Goal: Task Accomplishment & Management: Manage account settings

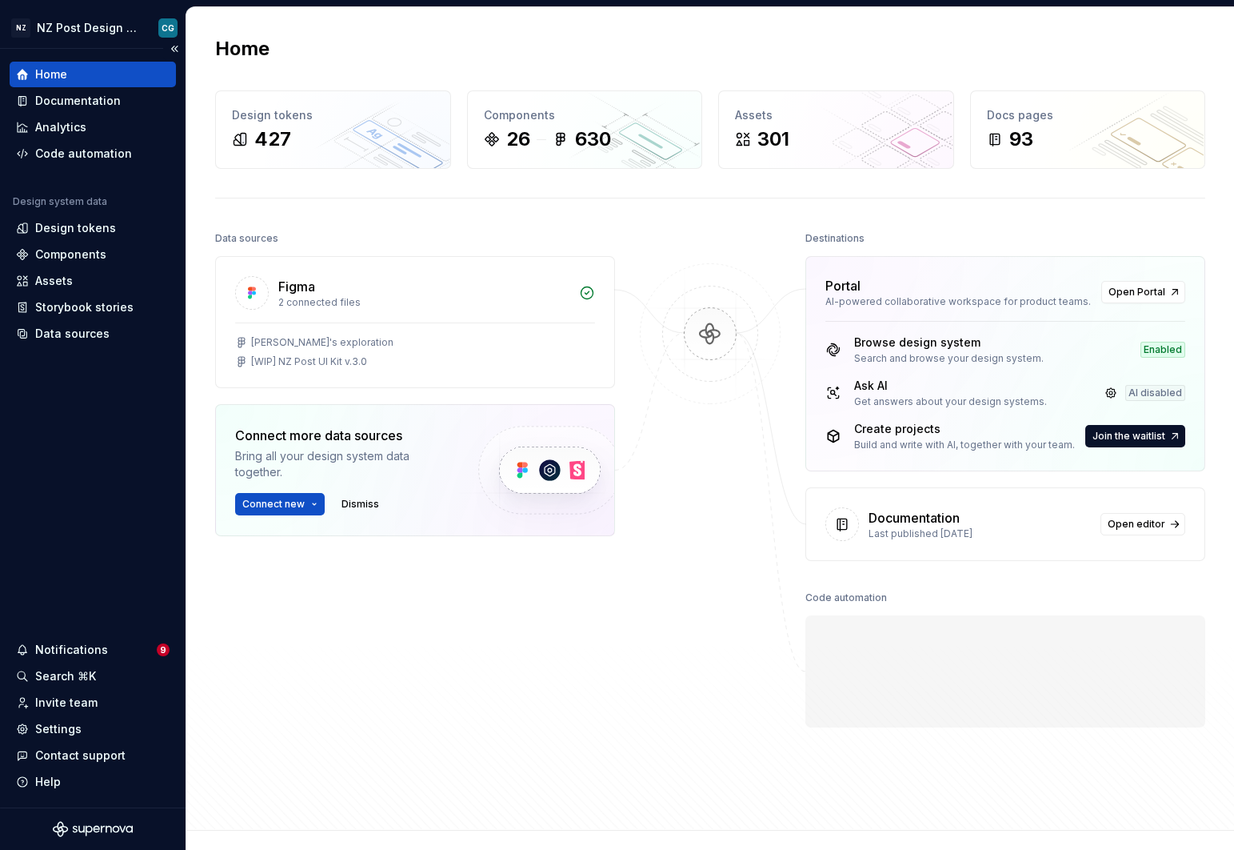
click at [46, 73] on div "Home" at bounding box center [51, 74] width 32 height 16
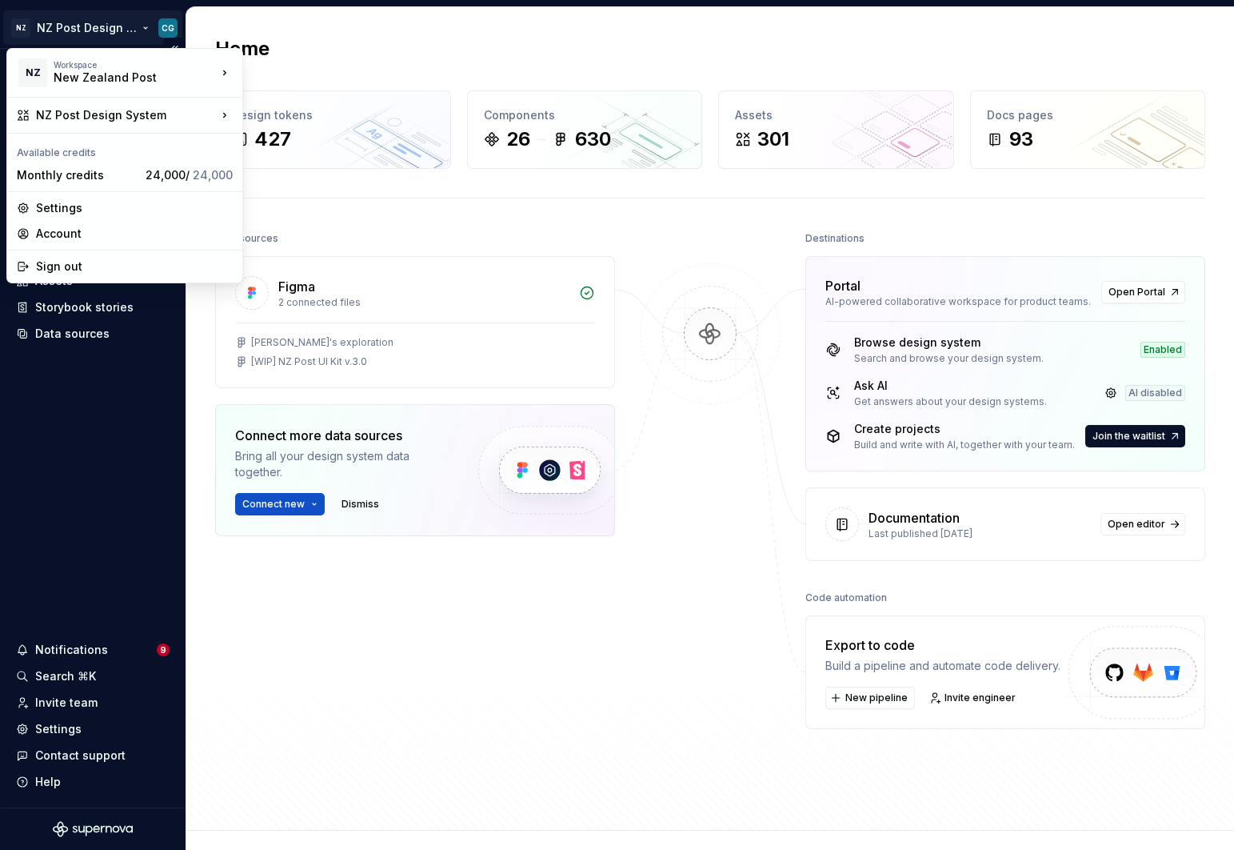
click at [106, 23] on html "NZ NZ Post Design System CG Home Documentation Analytics Code automation Design…" at bounding box center [617, 425] width 1234 height 850
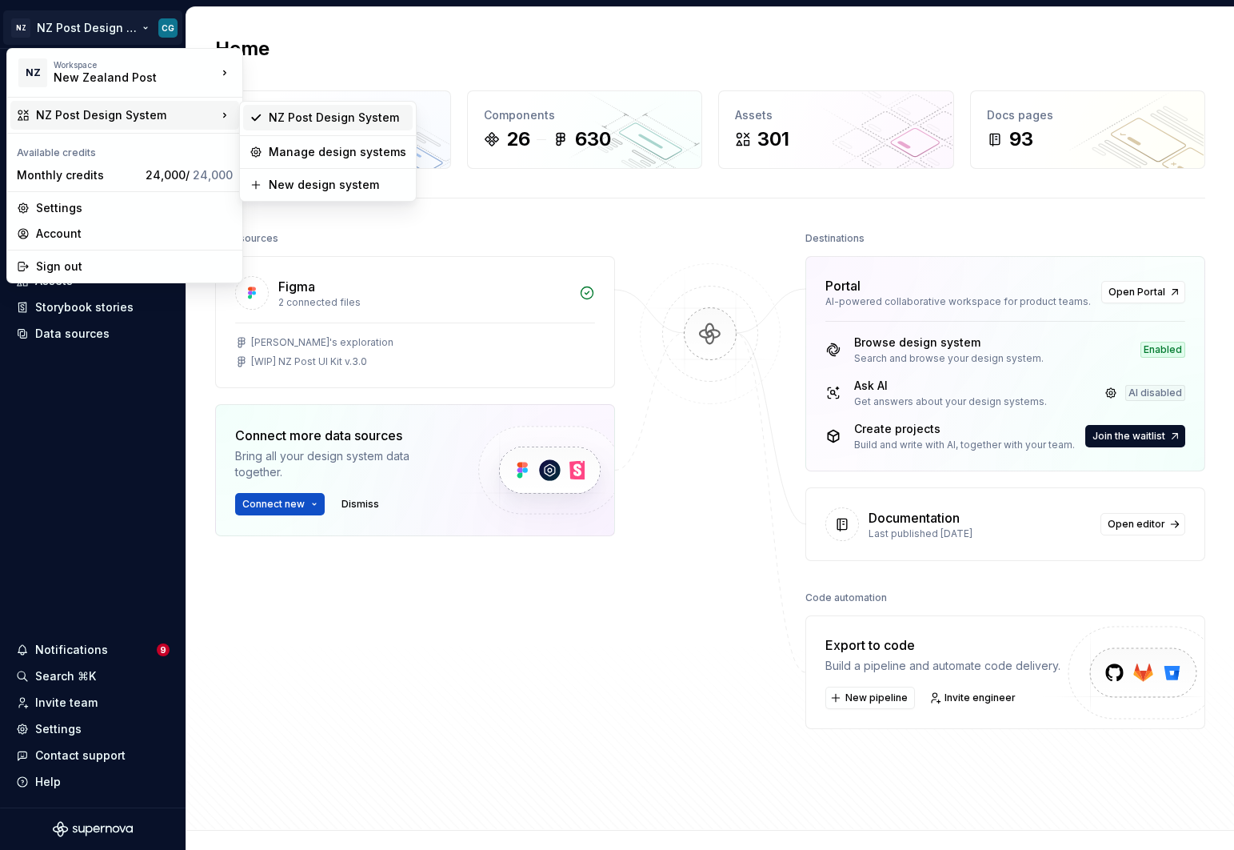
click at [305, 116] on div "NZ Post Design System" at bounding box center [338, 118] width 138 height 16
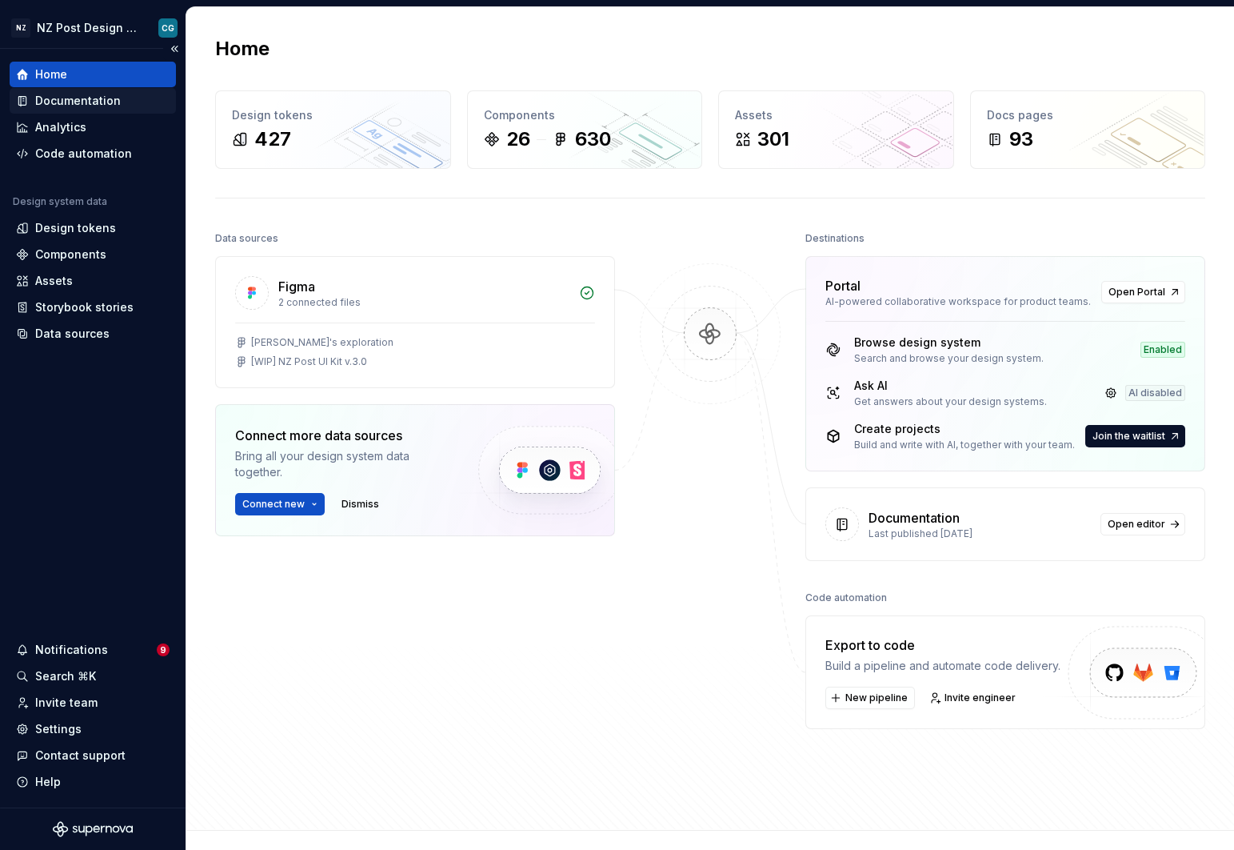
click at [89, 94] on div "Documentation" at bounding box center [78, 101] width 86 height 16
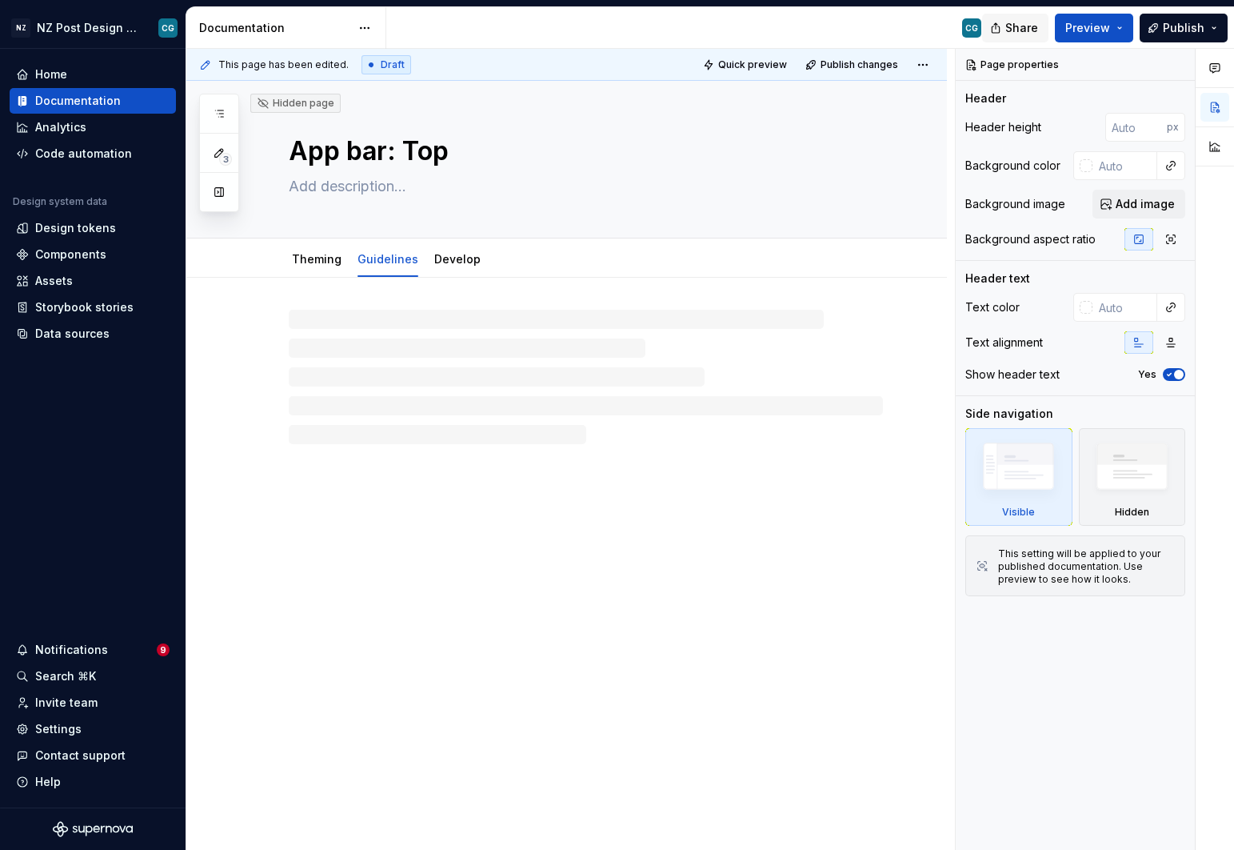
click at [1024, 25] on span "Share" at bounding box center [1021, 28] width 33 height 16
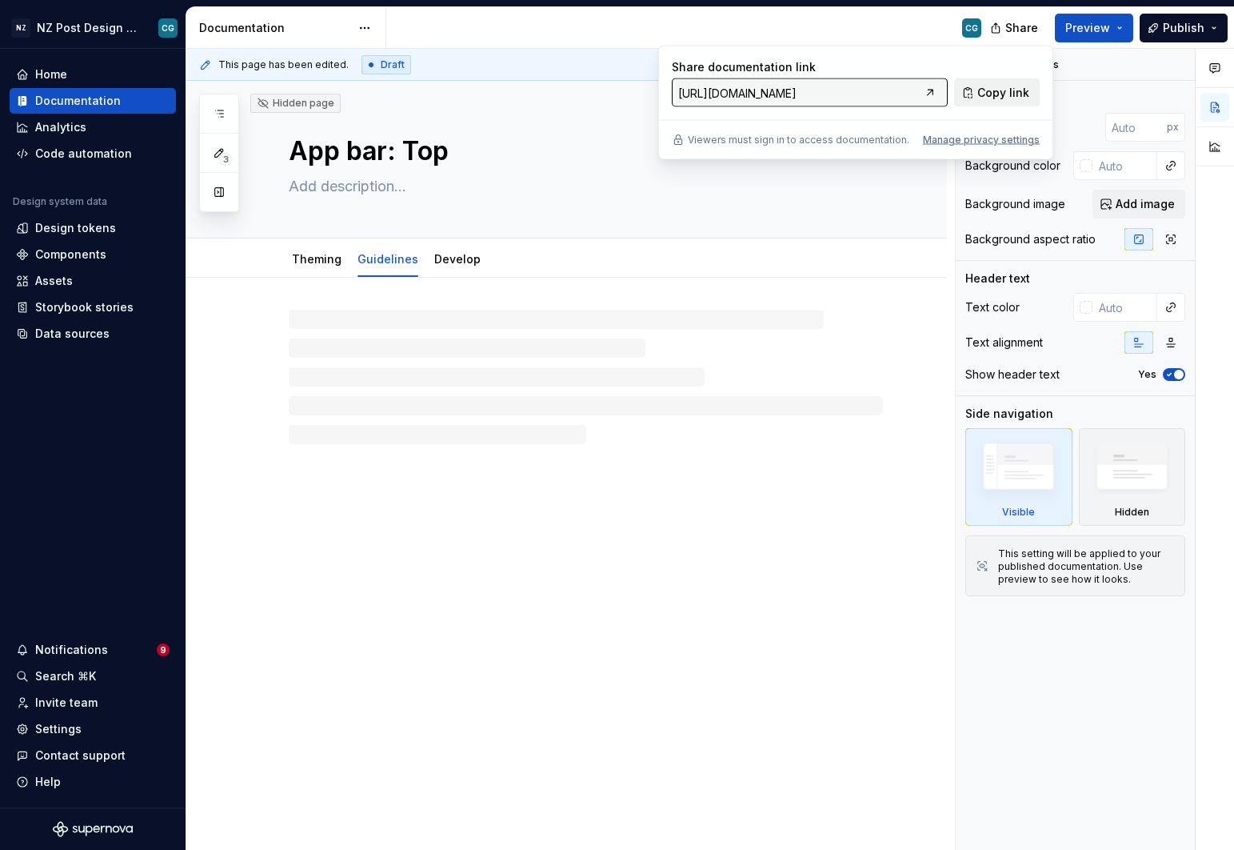
type textarea "*"
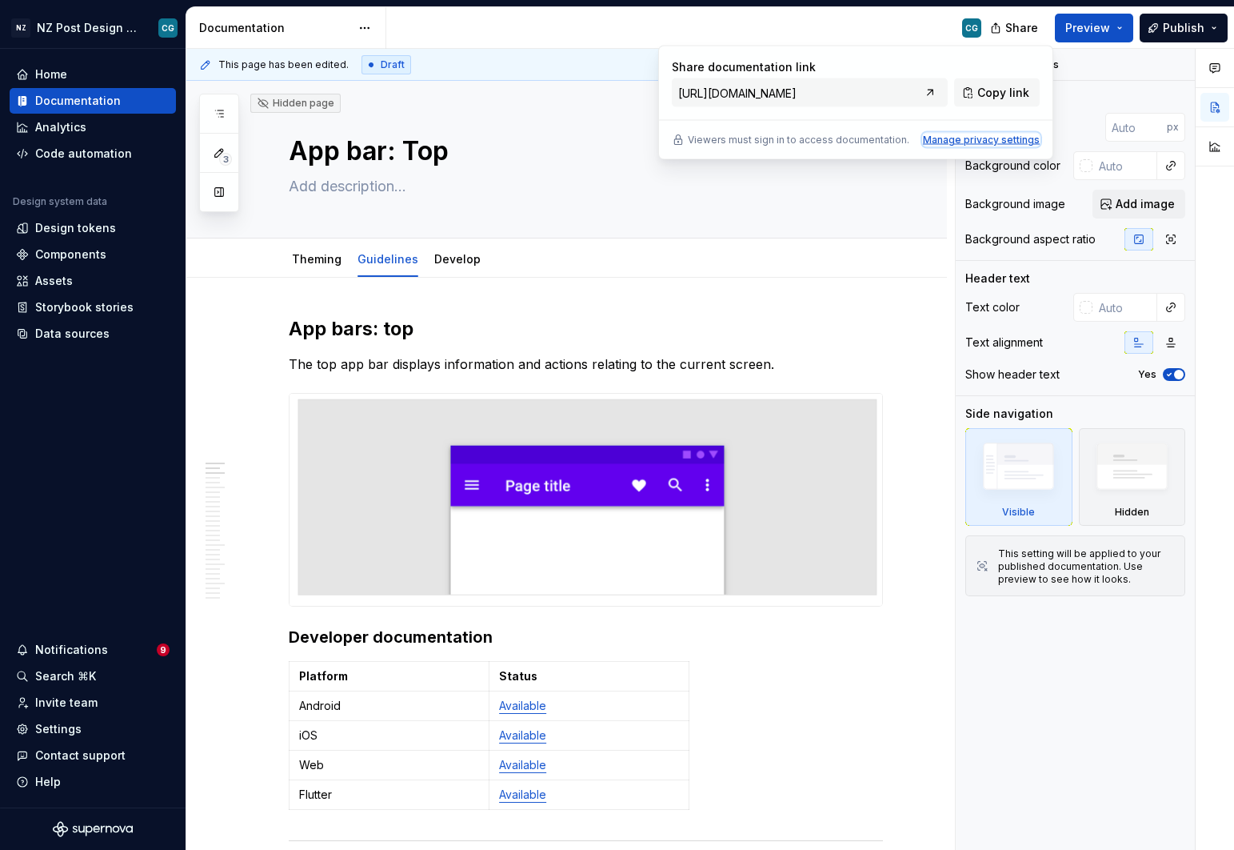
click at [1016, 142] on div "Manage privacy settings" at bounding box center [981, 140] width 117 height 13
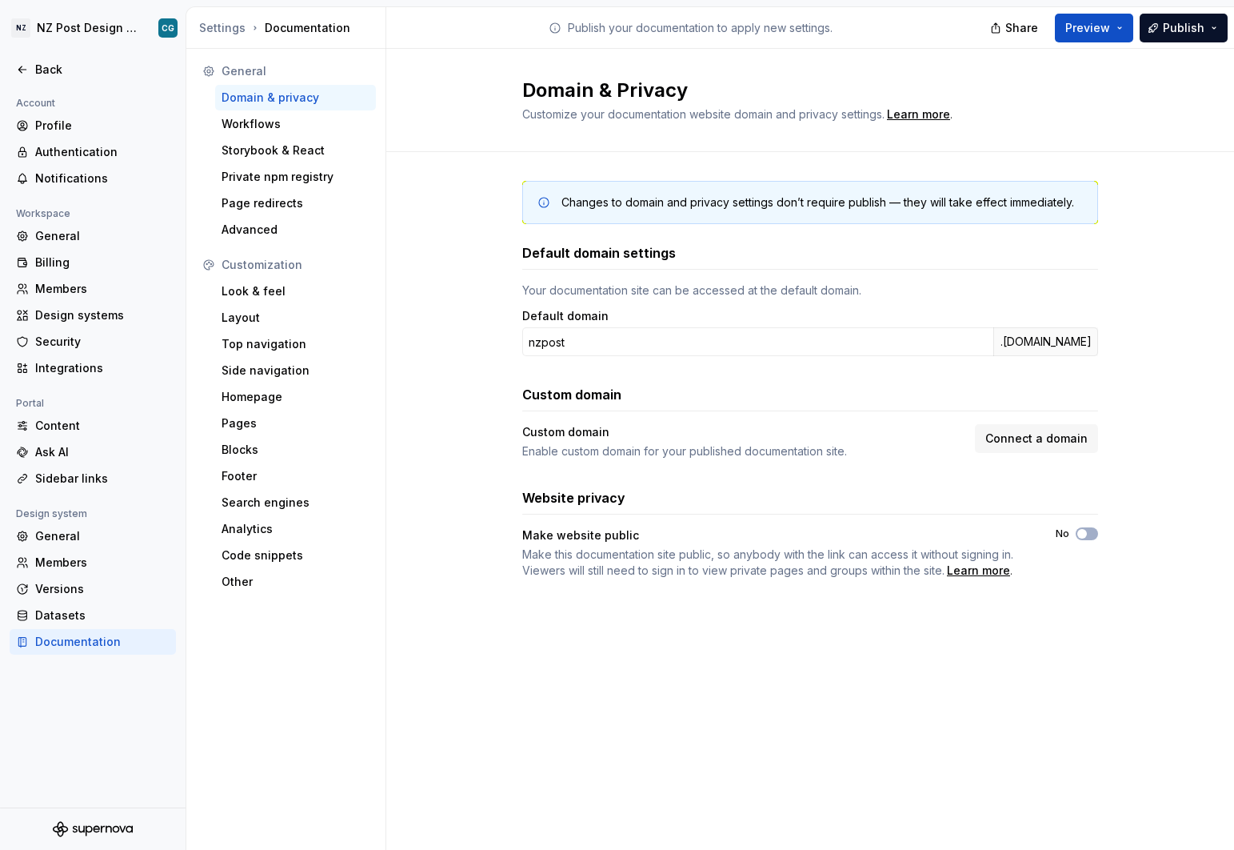
drag, startPoint x: 1092, startPoint y: 530, endPoint x: 1078, endPoint y: 549, distance: 22.9
click at [1092, 532] on button "No" at bounding box center [1087, 533] width 22 height 13
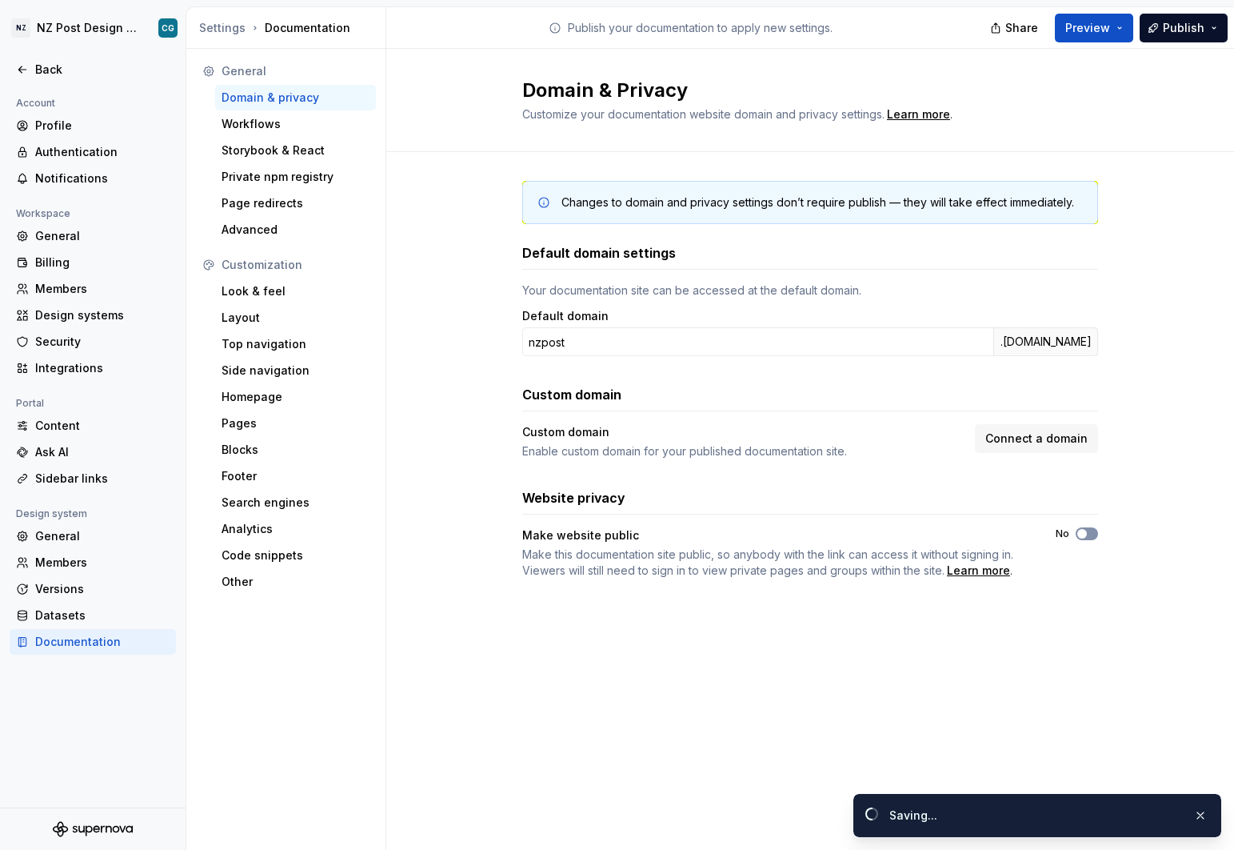
click at [1082, 534] on span "button" at bounding box center [1082, 534] width 10 height 10
click at [1084, 531] on span "button" at bounding box center [1082, 534] width 10 height 10
click at [1096, 532] on button "No" at bounding box center [1087, 533] width 22 height 13
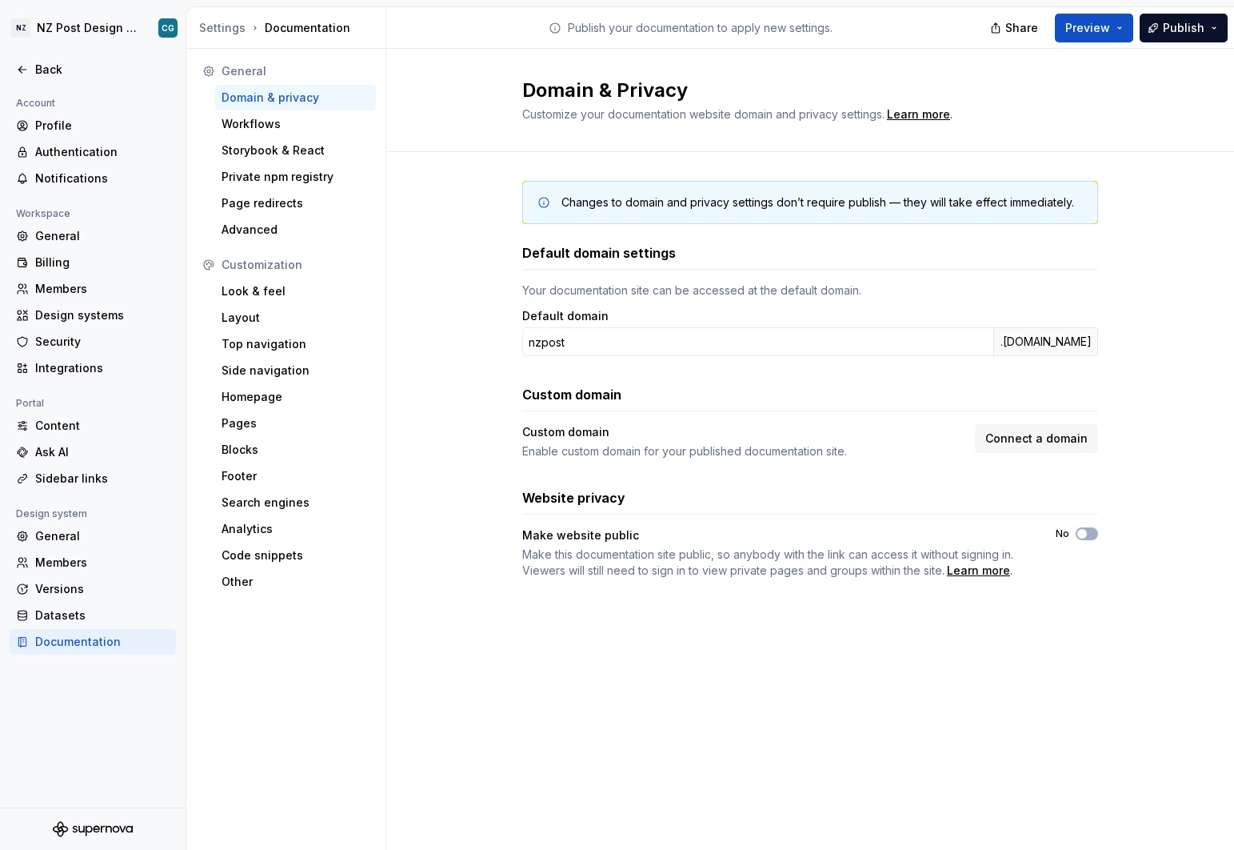
drag, startPoint x: 1085, startPoint y: 530, endPoint x: 1158, endPoint y: 535, distance: 72.9
click at [1161, 534] on div "Changes to domain and privacy settings don’t require publish — they will take e…" at bounding box center [810, 395] width 848 height 487
drag, startPoint x: 1081, startPoint y: 531, endPoint x: 1131, endPoint y: 541, distance: 50.5
click at [1157, 539] on div "Changes to domain and privacy settings don’t require publish — they will take e…" at bounding box center [810, 395] width 848 height 487
click at [1081, 530] on span "button" at bounding box center [1082, 534] width 10 height 10
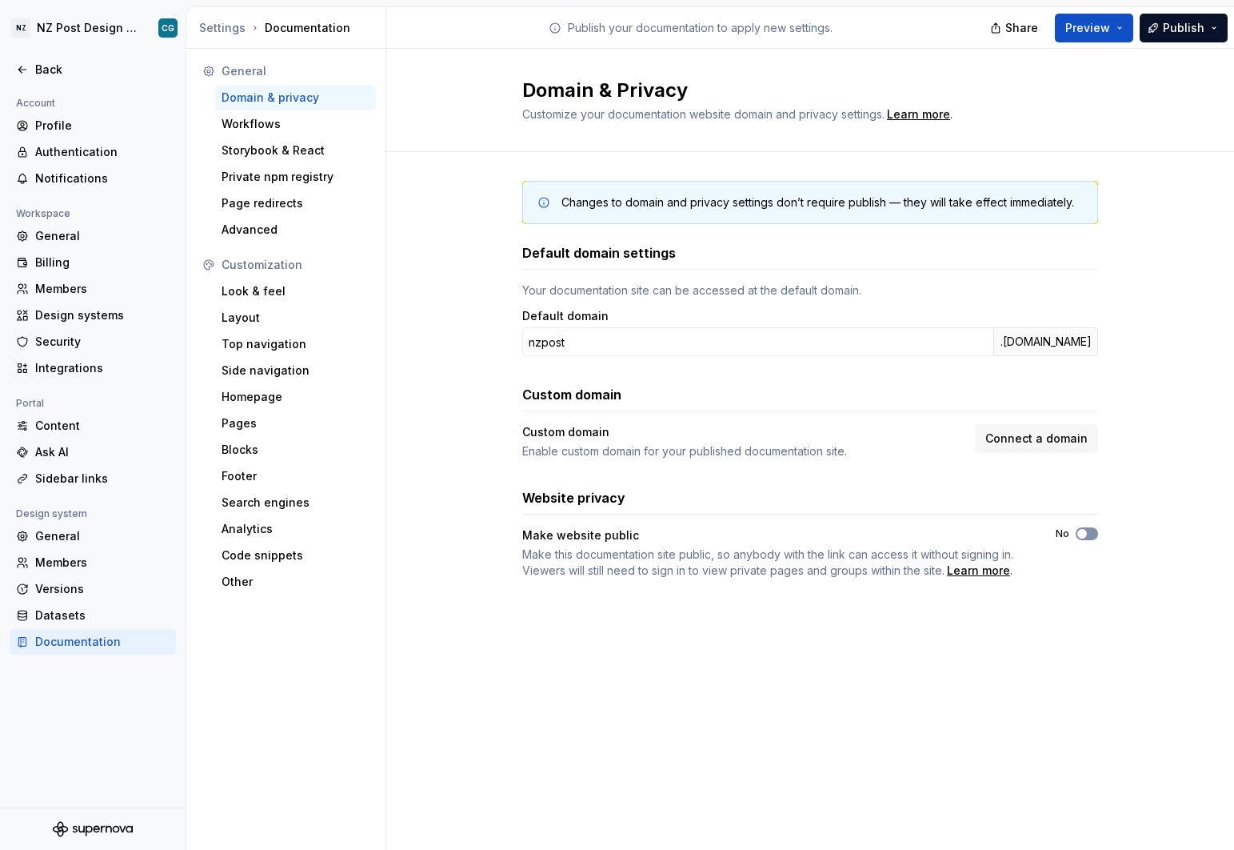
click at [1081, 530] on span "button" at bounding box center [1082, 534] width 10 height 10
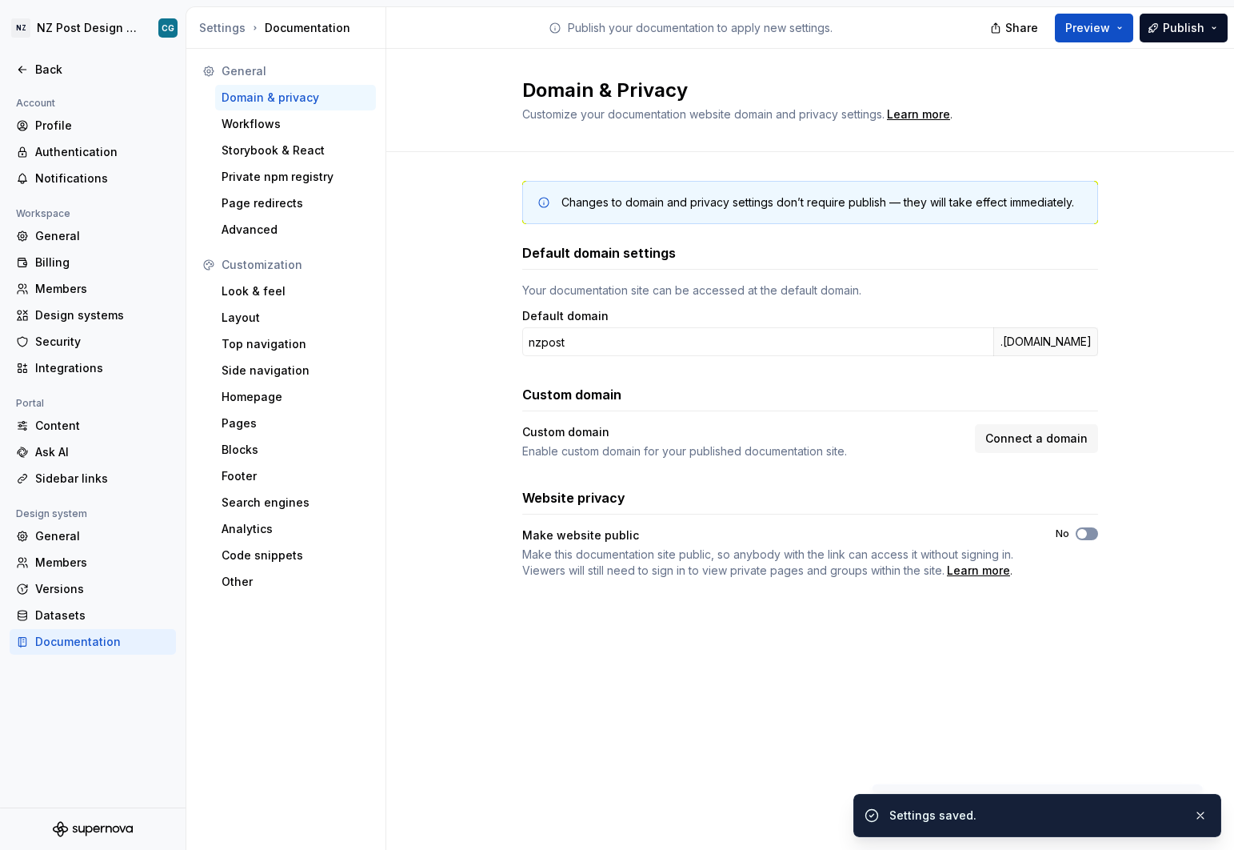
click at [1080, 531] on span "button" at bounding box center [1082, 534] width 10 height 10
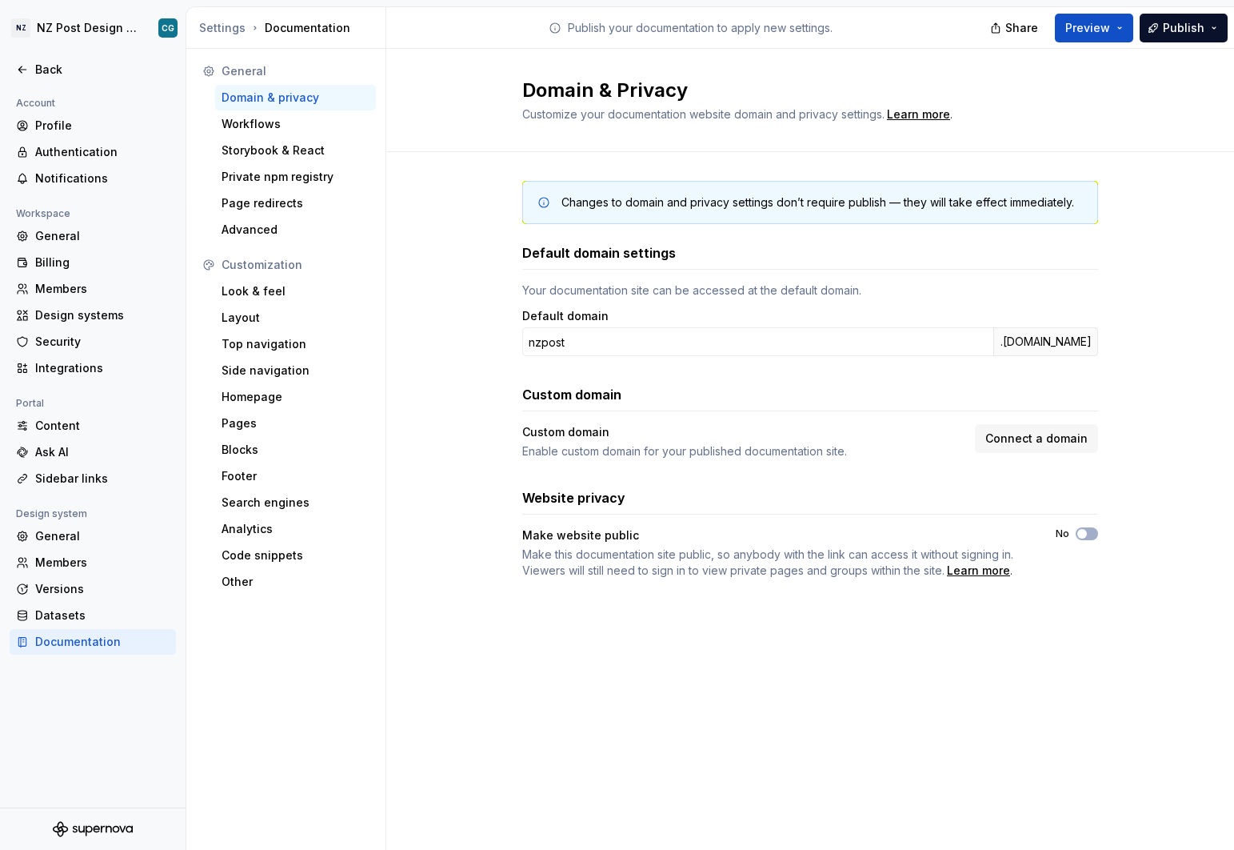
drag, startPoint x: 1086, startPoint y: 532, endPoint x: 1084, endPoint y: 549, distance: 17.0
click at [1089, 534] on button "No" at bounding box center [1087, 533] width 22 height 13
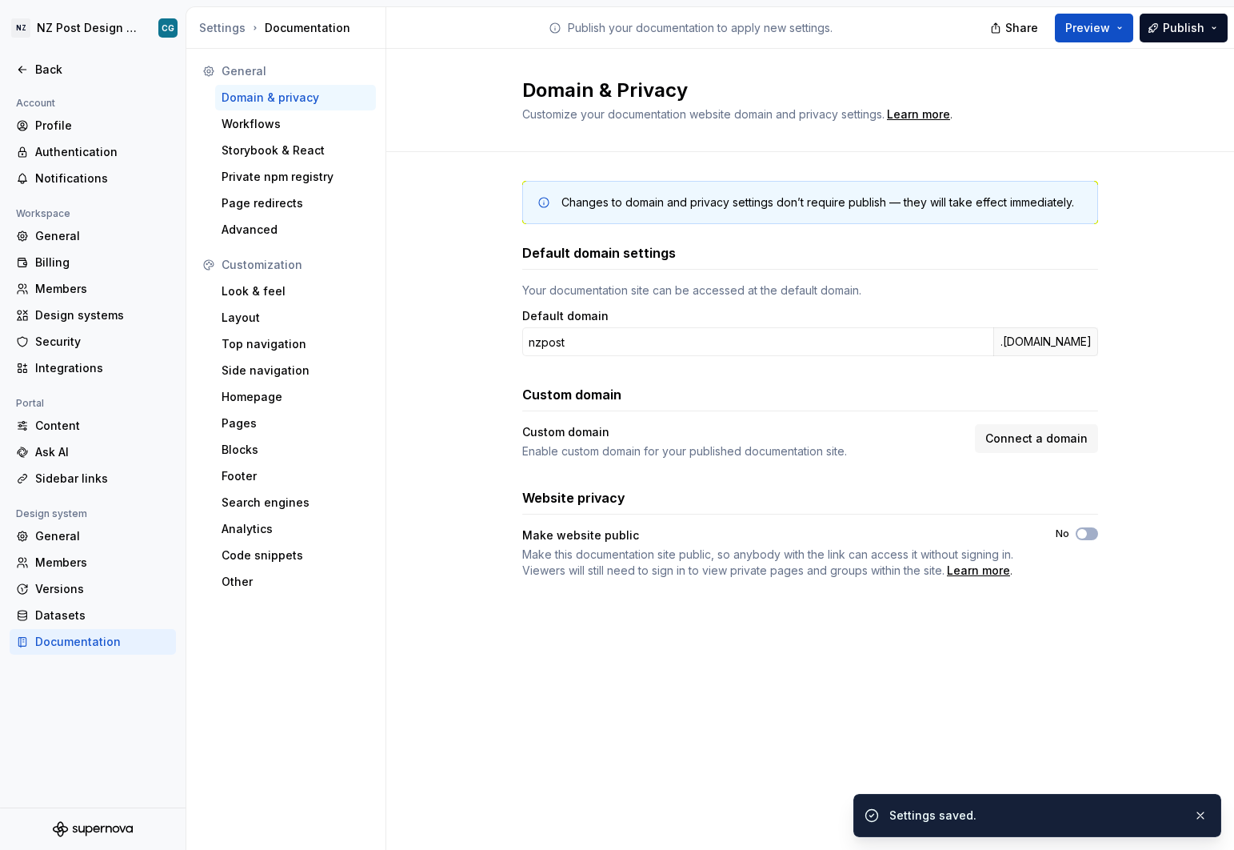
drag, startPoint x: 1085, startPoint y: 534, endPoint x: 1123, endPoint y: 533, distance: 38.4
click at [1123, 533] on div "Changes to domain and privacy settings don’t require publish — they will take e…" at bounding box center [810, 395] width 848 height 487
click at [1093, 532] on button "No" at bounding box center [1087, 533] width 22 height 13
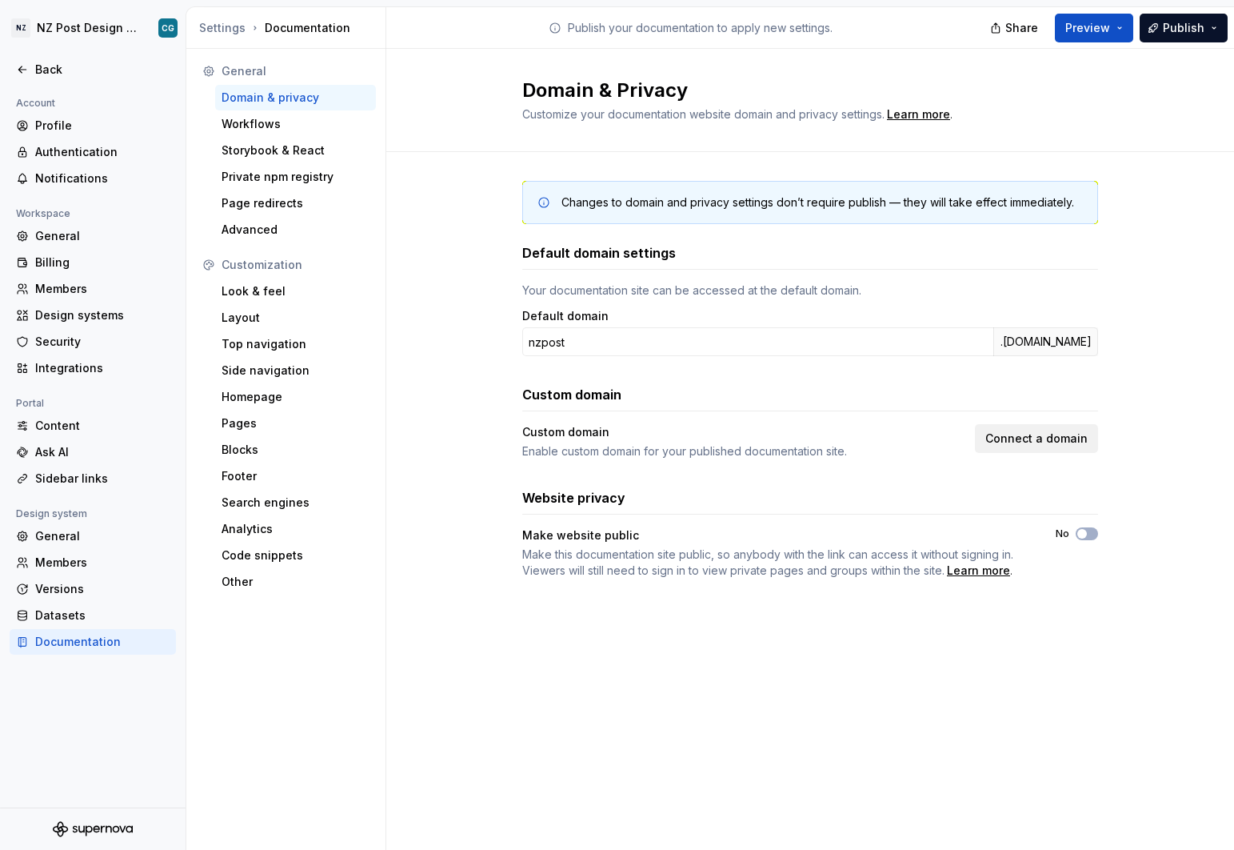
click at [1045, 439] on span "Connect a domain" at bounding box center [1036, 438] width 102 height 16
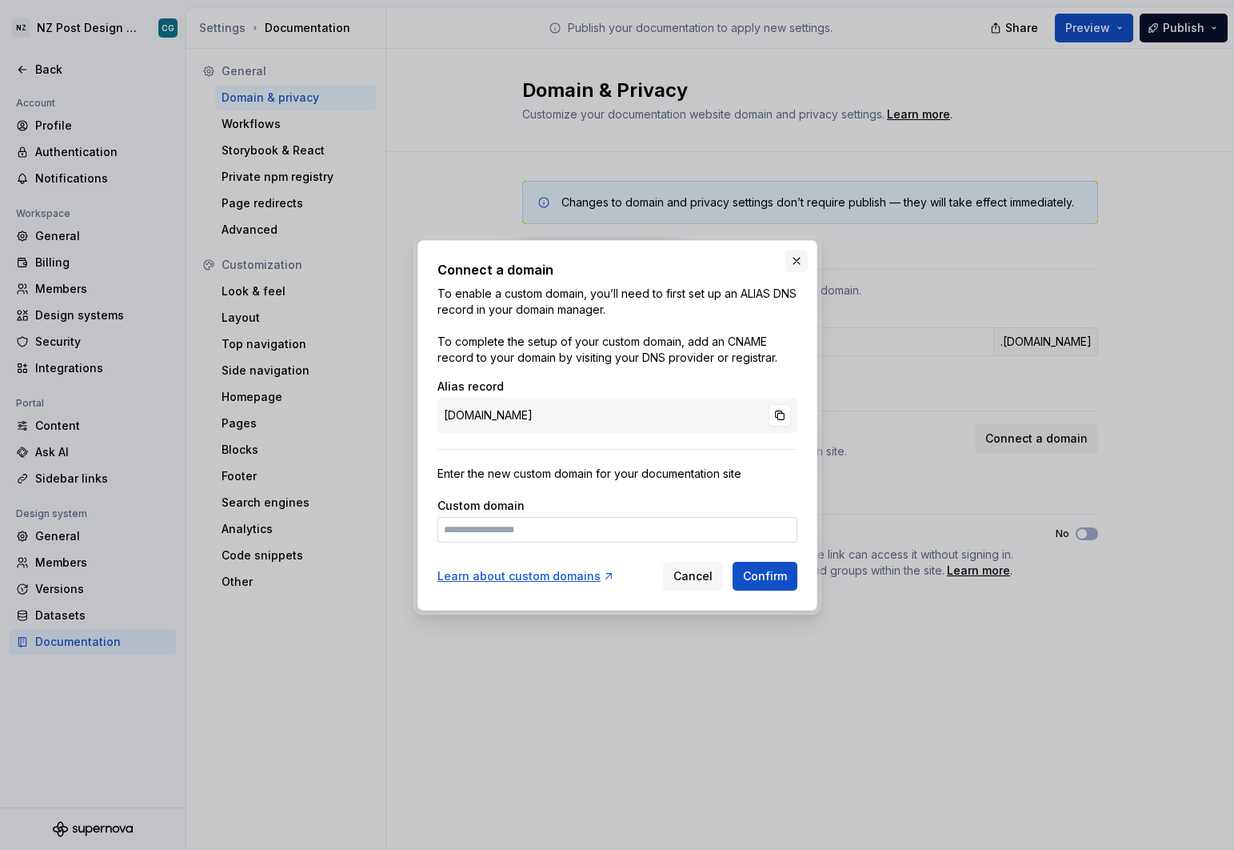
click at [798, 261] on button "button" at bounding box center [797, 261] width 22 height 22
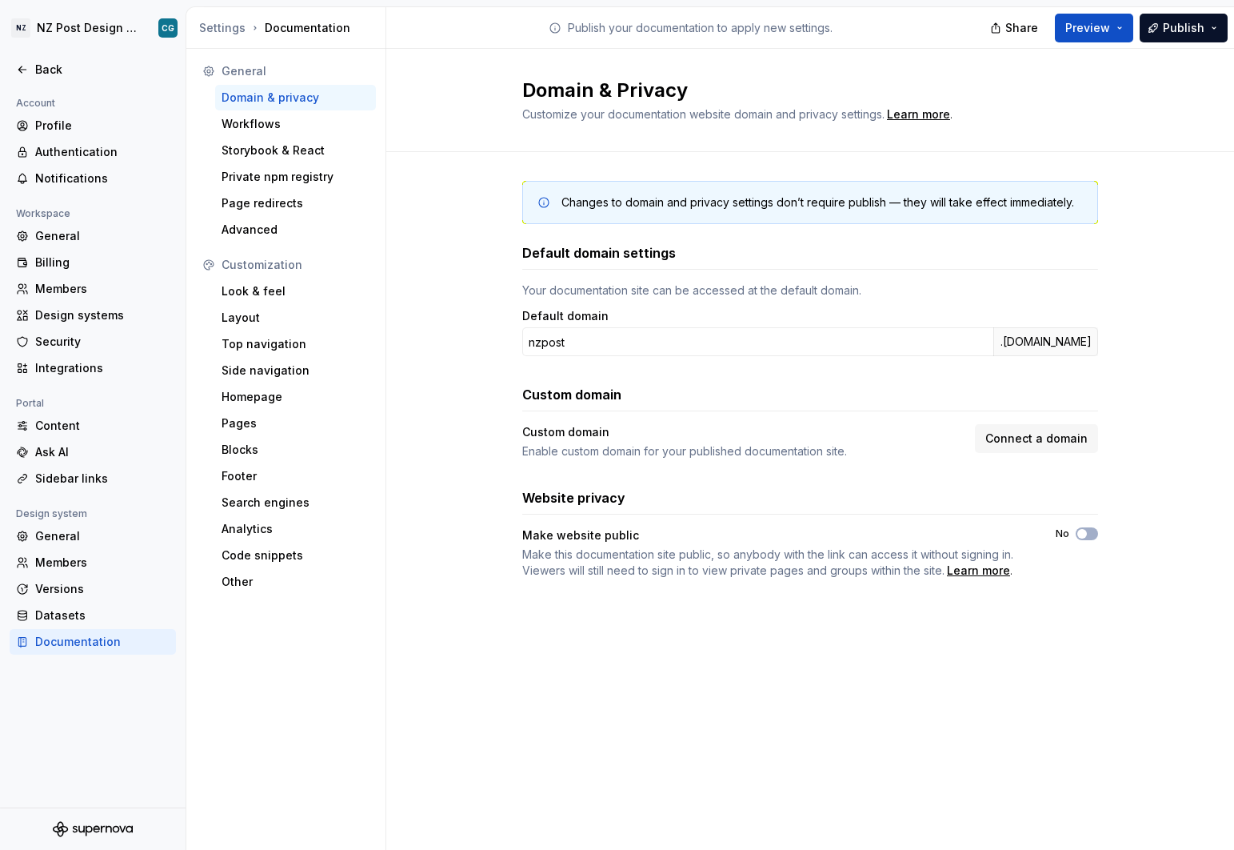
click at [97, 827] on icon "Supernova Logo" at bounding box center [93, 829] width 80 height 16
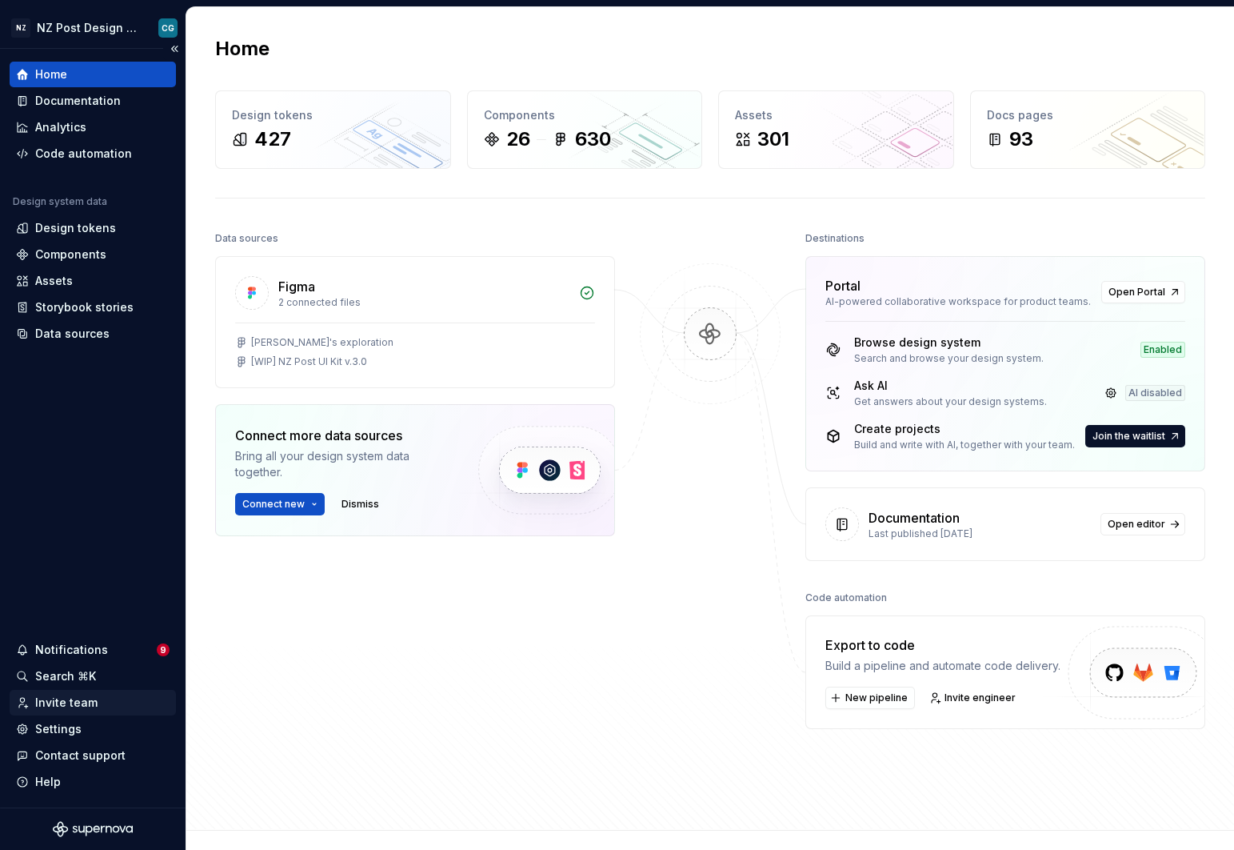
click at [73, 702] on div "Invite team" at bounding box center [66, 702] width 62 height 16
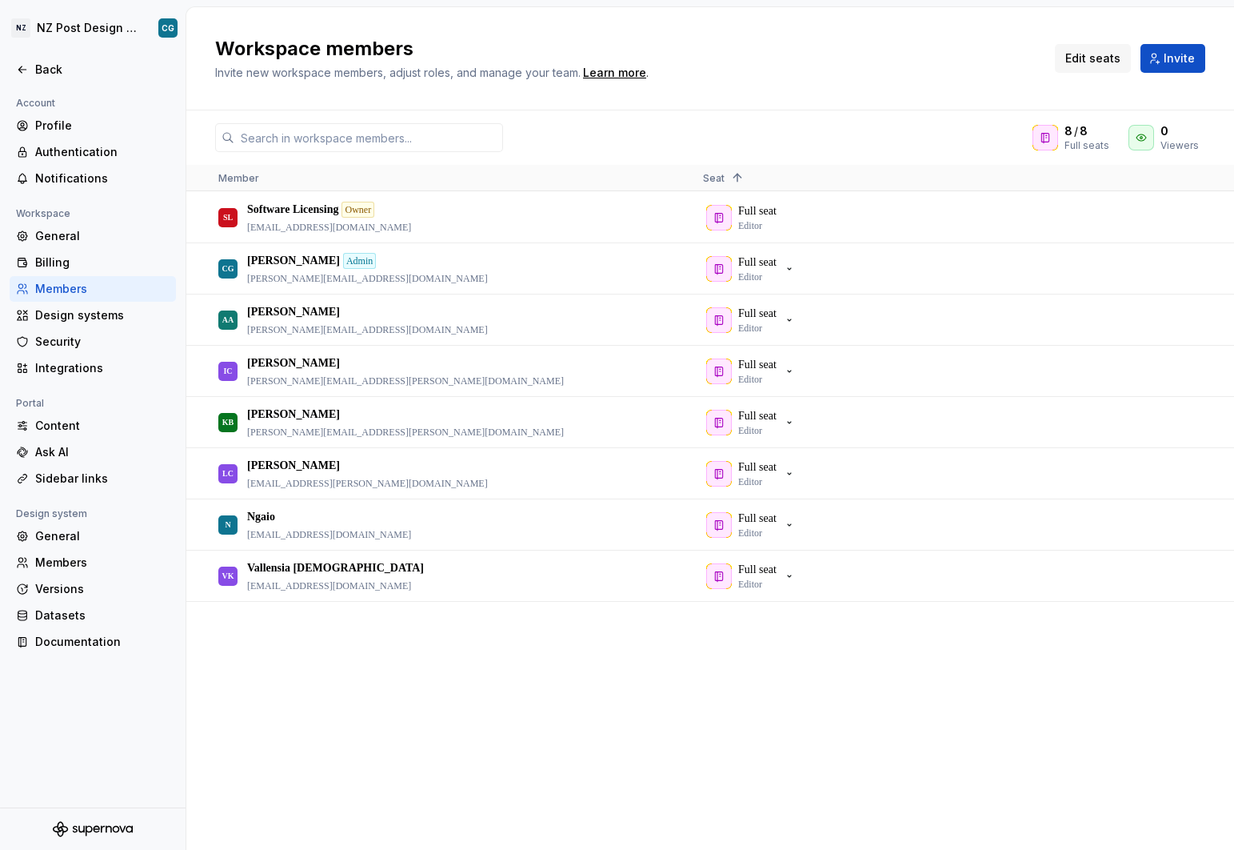
click at [1101, 54] on span "Edit seats" at bounding box center [1092, 58] width 55 height 16
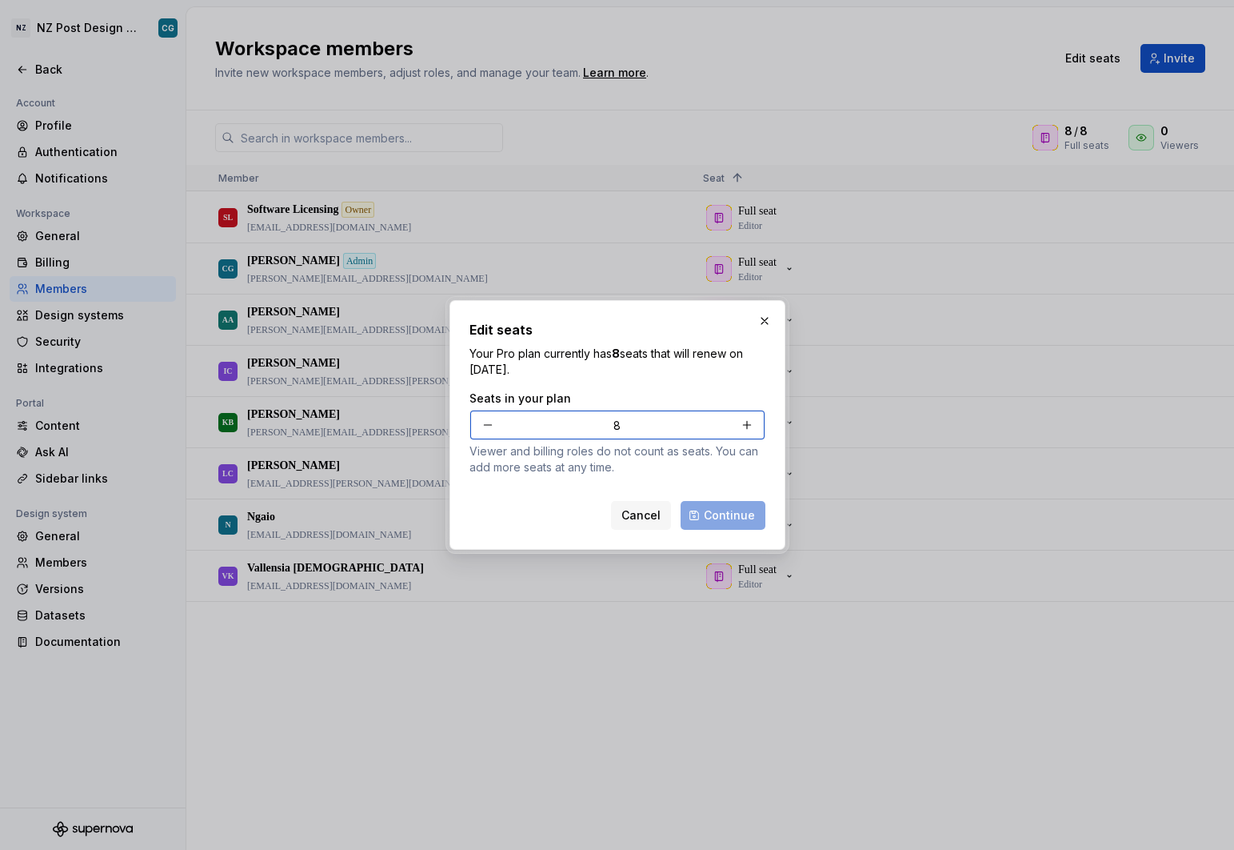
click at [753, 421] on button "button" at bounding box center [747, 424] width 29 height 29
type input "9"
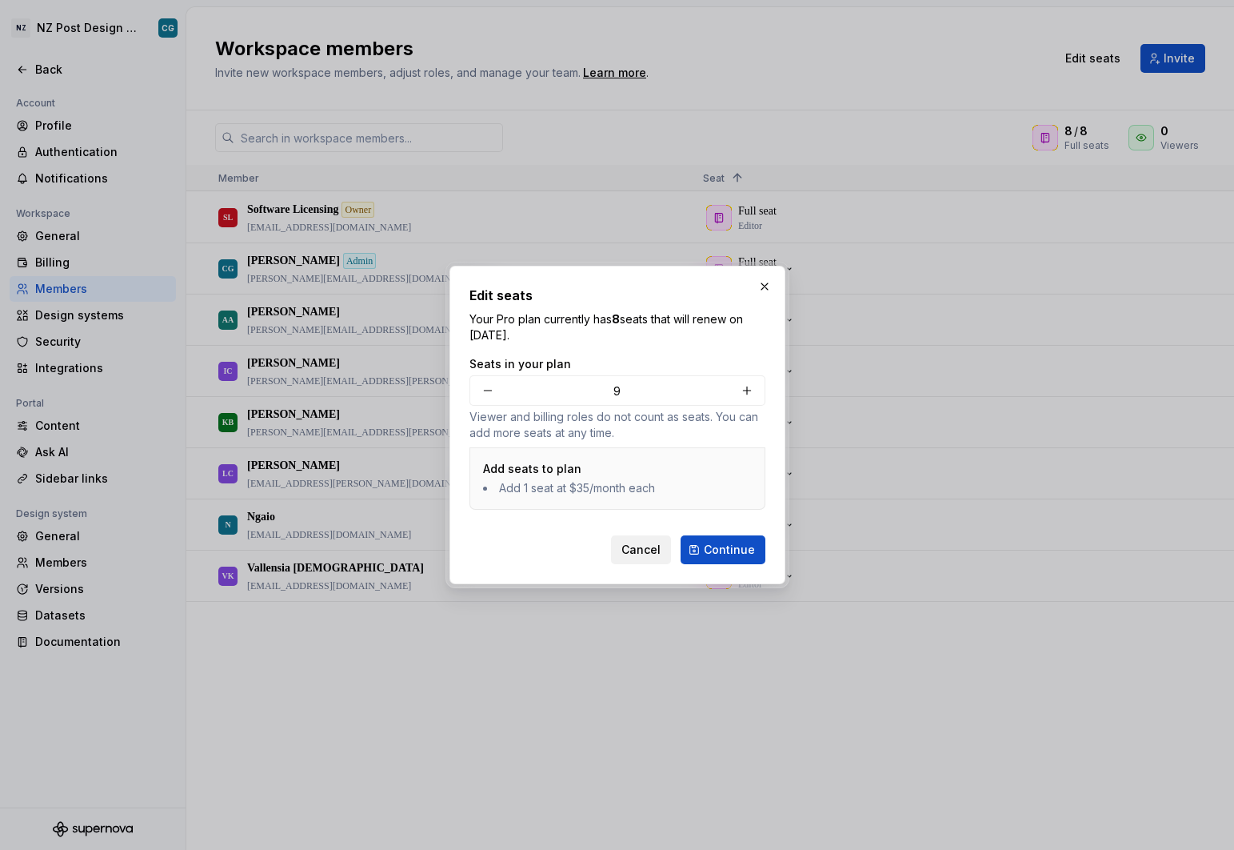
click at [640, 549] on span "Cancel" at bounding box center [641, 550] width 39 height 16
